Goal: Task Accomplishment & Management: Use online tool/utility

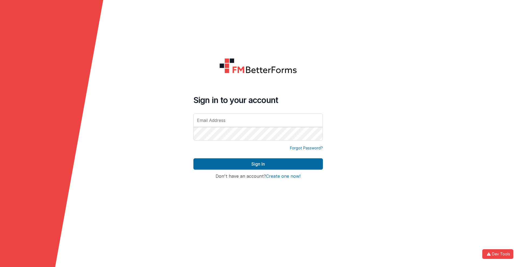
click at [258, 120] on input "text" at bounding box center [258, 120] width 130 height 13
type input "[PERSON_NAME][EMAIL_ADDRESS][DOMAIN_NAME]"
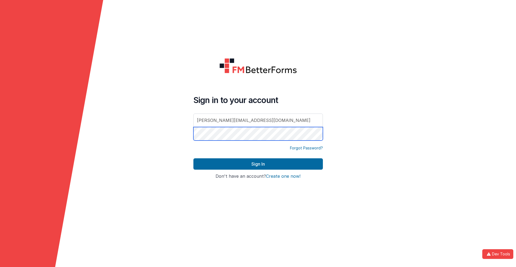
click at [193, 158] on button "Sign In" at bounding box center [258, 163] width 130 height 11
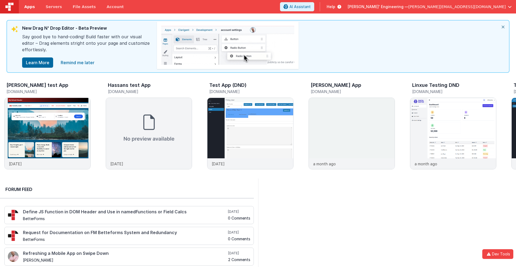
click at [29, 7] on span "Apps" at bounding box center [29, 6] width 11 height 5
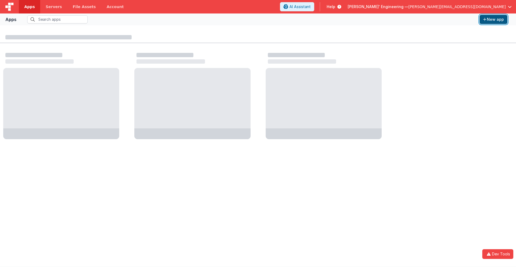
click at [493, 19] on button "New app" at bounding box center [494, 19] width 28 height 9
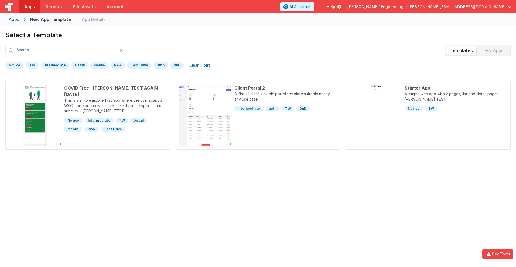
scroll to position [25, 0]
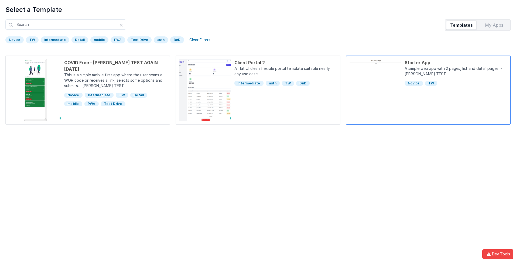
click at [456, 63] on div "Starter App" at bounding box center [456, 62] width 102 height 6
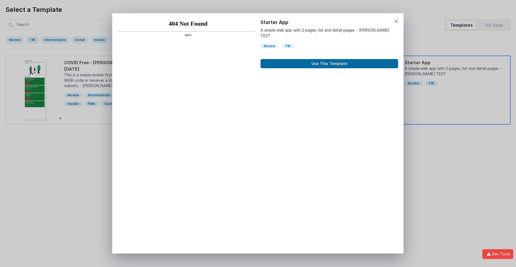
scroll to position [4, 0]
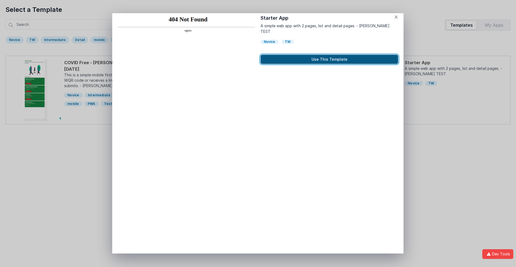
click at [329, 55] on button "Use This Template" at bounding box center [330, 59] width 138 height 9
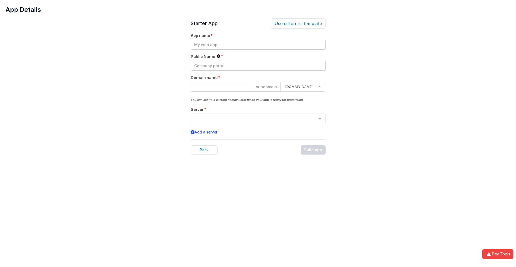
scroll to position [0, 0]
click at [258, 45] on input "text" at bounding box center [258, 45] width 135 height 10
type input "testapp131"
click at [258, 66] on input "text" at bounding box center [258, 66] width 135 height 10
type input "Test"
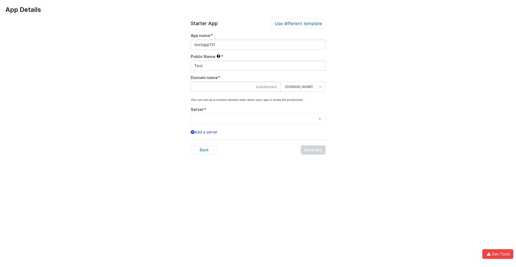
click at [236, 87] on input at bounding box center [236, 87] width 90 height 10
type input "testapp131"
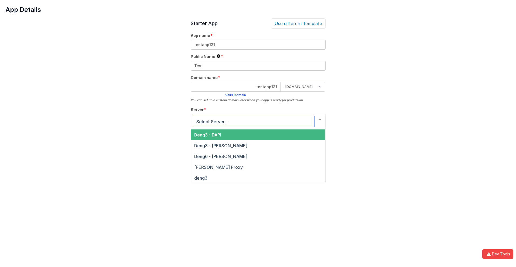
scroll to position [18, 0]
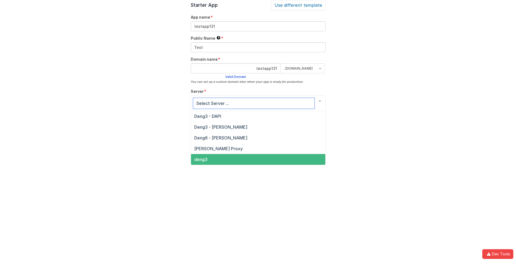
click at [200, 159] on span "deng3" at bounding box center [200, 159] width 13 height 5
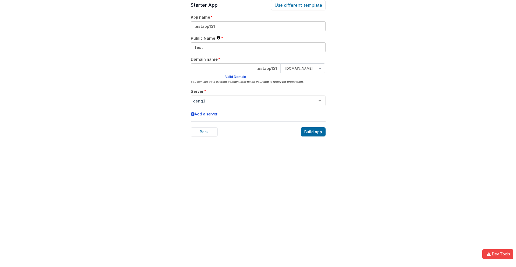
scroll to position [17, 0]
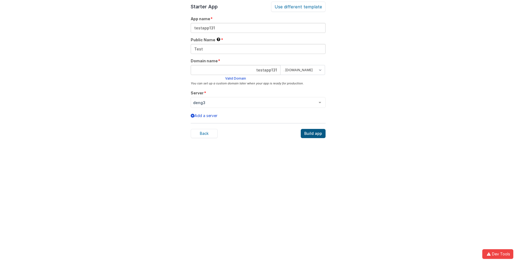
click at [314, 134] on div "Build app" at bounding box center [313, 133] width 25 height 9
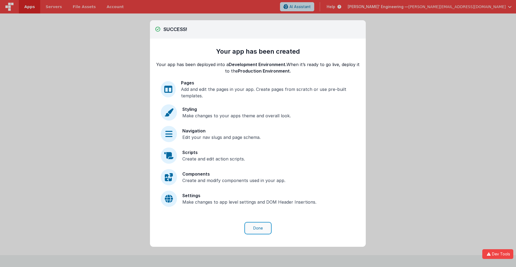
click at [258, 228] on button "Done" at bounding box center [258, 228] width 25 height 10
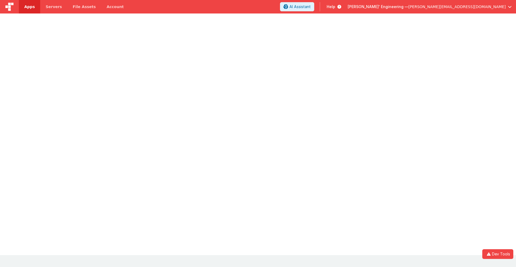
click at [29, 7] on span "Apps" at bounding box center [29, 6] width 11 height 5
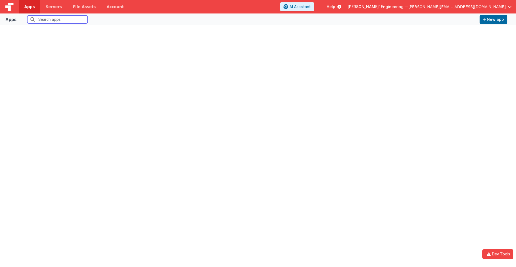
click at [57, 19] on input "text" at bounding box center [57, 19] width 60 height 8
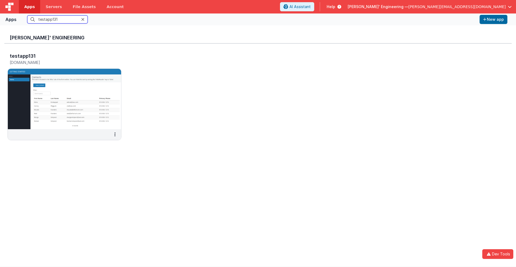
scroll to position [4, 0]
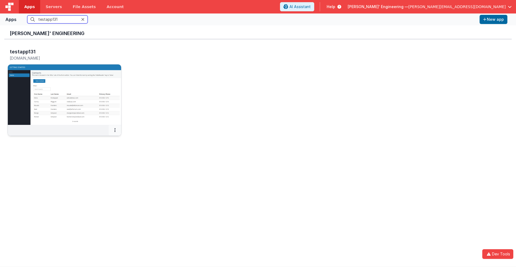
type input "testapp131"
click at [115, 130] on icon at bounding box center [114, 130] width 1 height 0
click at [102, 141] on link "Settings" at bounding box center [102, 141] width 37 height 10
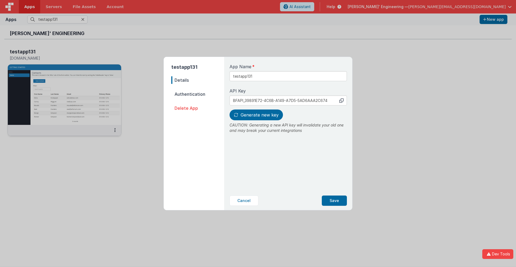
click at [198, 80] on span "Details" at bounding box center [197, 80] width 53 height 8
click at [270, 74] on input "testapp131" at bounding box center [288, 76] width 117 height 10
click at [342, 100] on icon at bounding box center [341, 100] width 4 height 4
click at [255, 115] on span "Generate new key" at bounding box center [260, 114] width 38 height 5
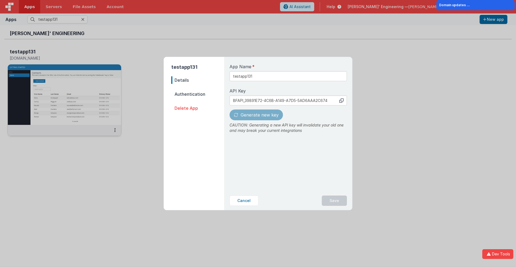
type input "BFAPI_A7AACDF6-918C-5347-99B6-0DEB25B7348B"
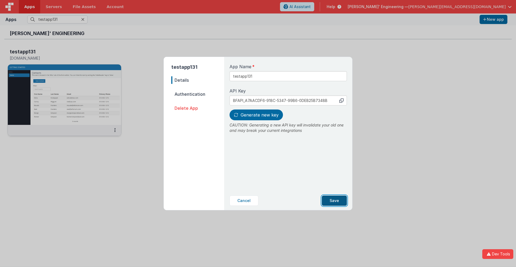
click at [335, 201] on button "Save" at bounding box center [334, 201] width 25 height 10
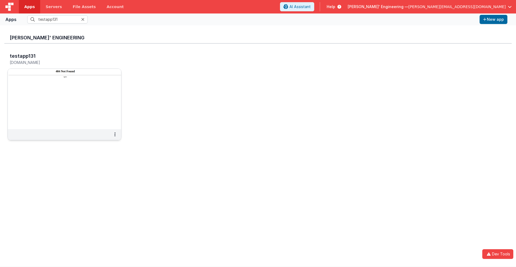
scroll to position [0, 0]
click at [22, 56] on h3 "testapp131" at bounding box center [23, 55] width 26 height 5
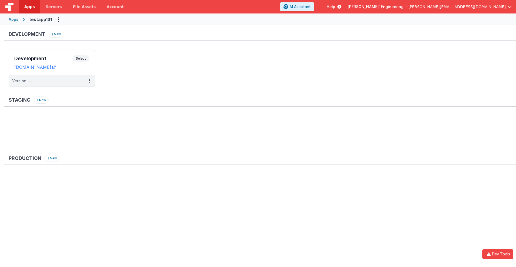
click at [29, 7] on span "Apps" at bounding box center [29, 6] width 11 height 5
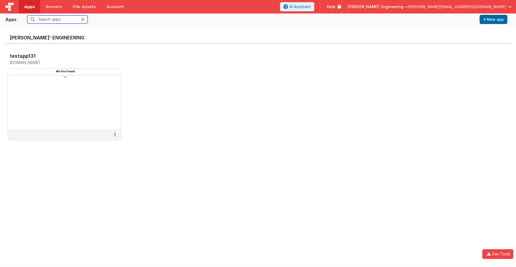
click at [57, 19] on input "text" at bounding box center [57, 19] width 60 height 8
type input "testapp131"
click at [59, 62] on h5 "[DOMAIN_NAME]" at bounding box center [59, 62] width 98 height 4
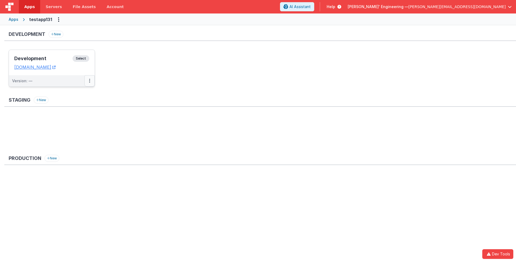
click at [89, 81] on icon at bounding box center [89, 81] width 1 height 0
click at [71, 93] on link "Edit" at bounding box center [70, 93] width 47 height 10
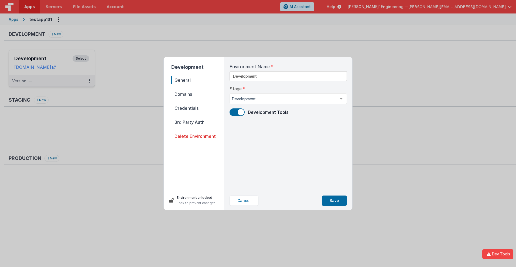
click at [198, 94] on span "Domains" at bounding box center [197, 94] width 53 height 8
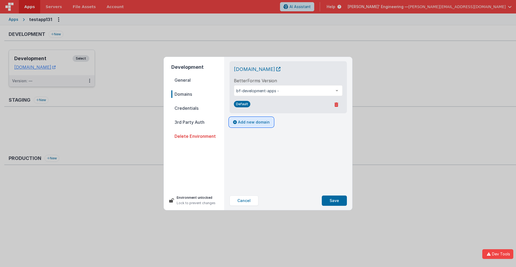
click at [251, 122] on button "Add new domain" at bounding box center [252, 122] width 44 height 9
select select "[DOMAIN_NAME]"
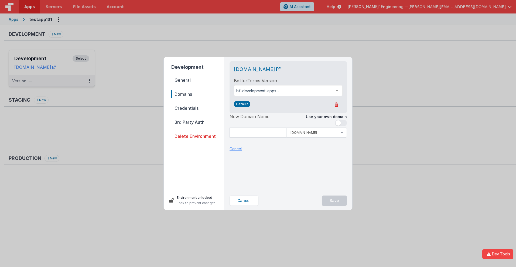
click at [236, 149] on p "Cancel" at bounding box center [236, 149] width 12 height 6
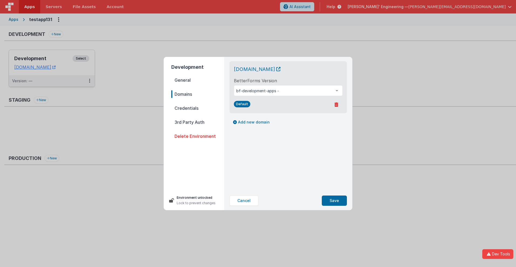
click at [198, 108] on span "Credentials" at bounding box center [197, 108] width 53 height 8
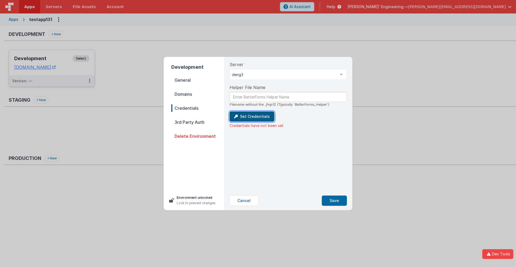
click at [251, 117] on button "Set Credentials" at bounding box center [252, 116] width 45 height 10
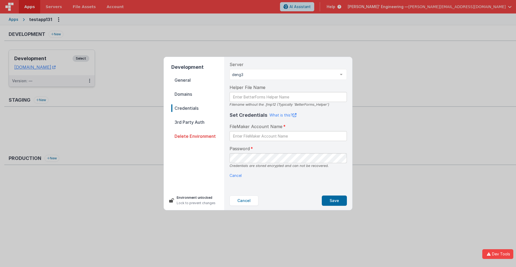
click at [232, 172] on div "Set Credentials What is this? FileMaker Account Name Password Credentials are s…" at bounding box center [288, 144] width 117 height 67
click at [288, 136] on input "text" at bounding box center [288, 136] width 117 height 10
type input "test"
click at [335, 201] on button "Save" at bounding box center [334, 201] width 25 height 10
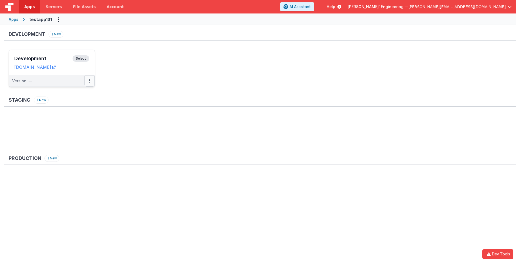
click at [89, 81] on icon at bounding box center [89, 81] width 1 height 0
click at [71, 103] on link "Deploy..." at bounding box center [70, 103] width 47 height 10
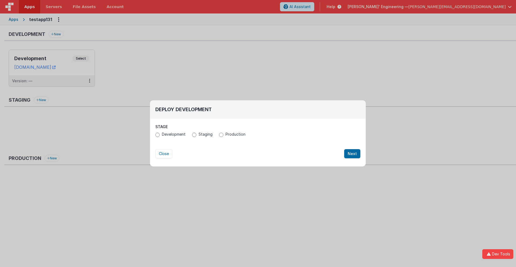
click at [234, 134] on span "Production" at bounding box center [236, 134] width 20 height 5
click at [223, 134] on input "Production" at bounding box center [221, 135] width 4 height 4
radio input "true"
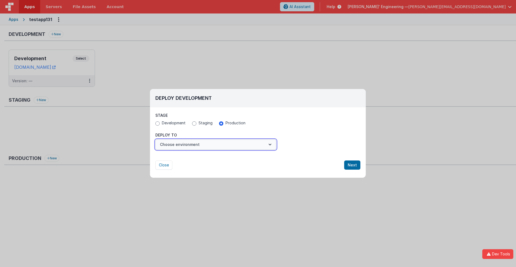
click at [216, 145] on button "Choose environment" at bounding box center [215, 144] width 121 height 10
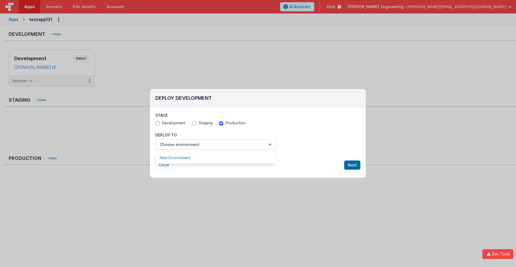
click at [216, 158] on link "New Environment" at bounding box center [215, 158] width 121 height 10
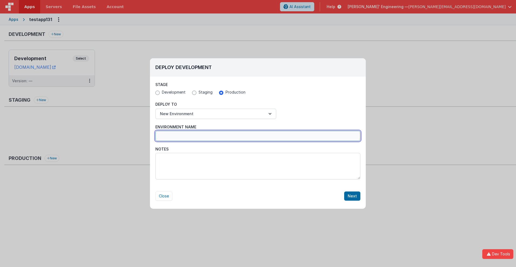
click at [258, 136] on input "Environment Name" at bounding box center [257, 136] width 205 height 10
type input "Production_"
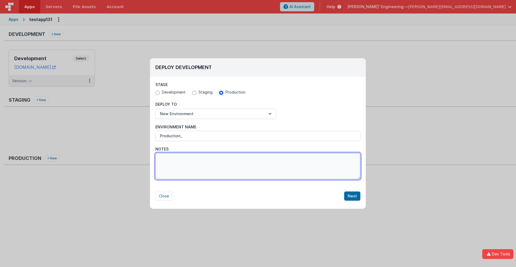
click at [258, 166] on textarea "Notes" at bounding box center [257, 166] width 205 height 26
type textarea "Test notes 123"
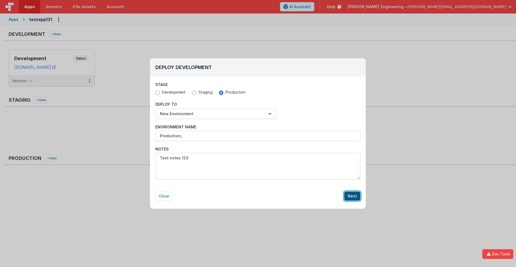
click at [353, 196] on button "Next" at bounding box center [352, 196] width 16 height 9
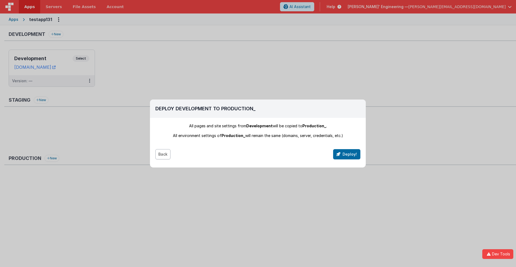
click at [163, 154] on button "Back" at bounding box center [162, 154] width 15 height 10
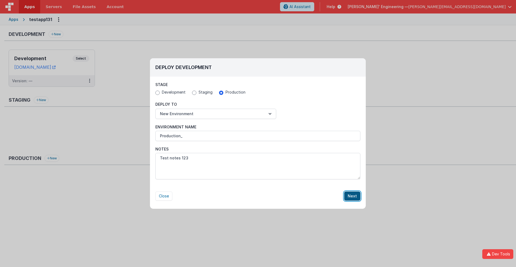
click at [353, 196] on button "Next" at bounding box center [352, 196] width 16 height 9
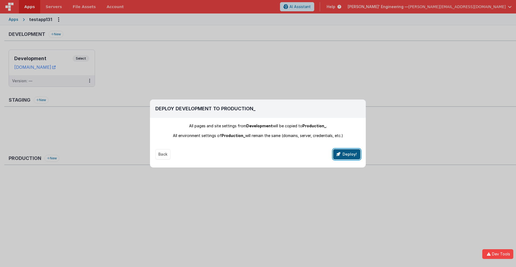
click at [347, 154] on button "Deploy!" at bounding box center [346, 154] width 27 height 10
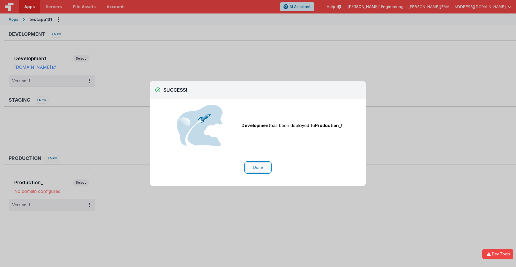
click at [258, 168] on button "Done" at bounding box center [258, 167] width 25 height 10
